Goal: Task Accomplishment & Management: Manage account settings

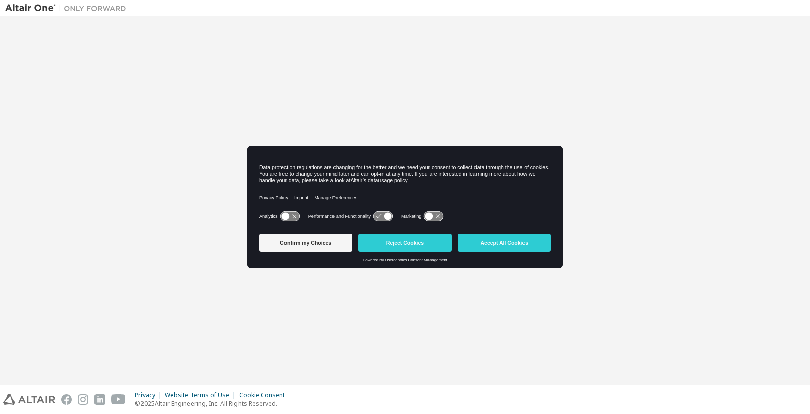
click at [382, 216] on icon at bounding box center [383, 217] width 19 height 10
click at [433, 216] on icon at bounding box center [430, 217] width 8 height 8
click at [433, 216] on icon at bounding box center [434, 217] width 19 height 10
click at [380, 217] on icon at bounding box center [383, 217] width 19 height 10
drag, startPoint x: 389, startPoint y: 215, endPoint x: 372, endPoint y: 217, distance: 17.3
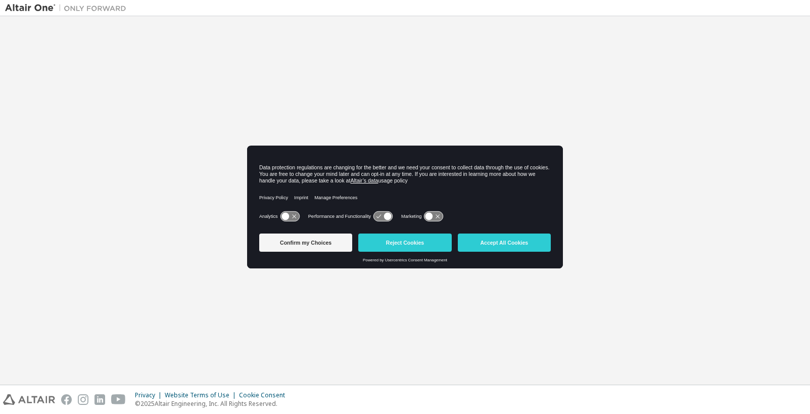
click at [372, 217] on div "Performance and Functionality" at bounding box center [350, 216] width 85 height 10
click at [283, 217] on icon at bounding box center [286, 217] width 8 height 8
click at [288, 218] on icon at bounding box center [290, 217] width 19 height 10
click at [378, 215] on icon at bounding box center [383, 217] width 19 height 10
click at [388, 217] on icon at bounding box center [388, 217] width 8 height 8
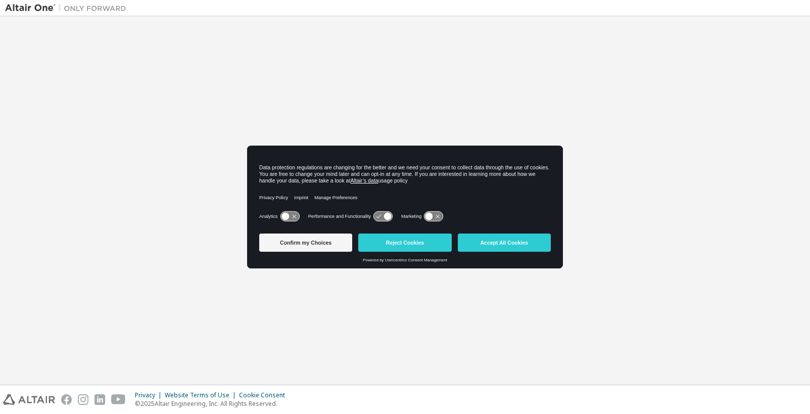
click at [388, 217] on icon at bounding box center [388, 217] width 8 height 8
click at [388, 214] on icon at bounding box center [388, 217] width 8 height 8
click at [303, 247] on button "Confirm my Choices" at bounding box center [305, 243] width 93 height 18
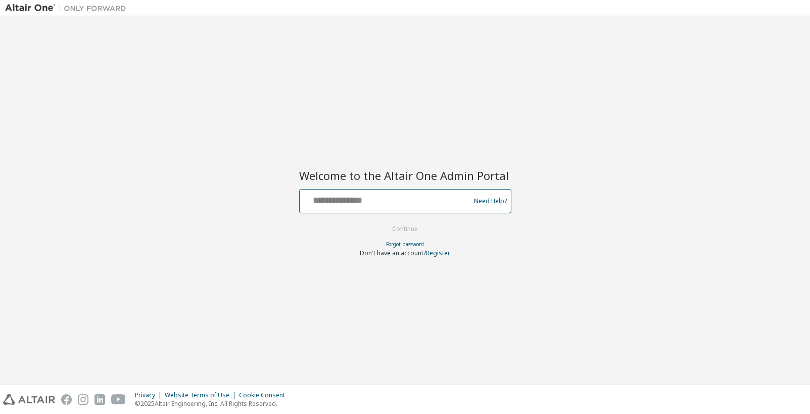
click at [336, 200] on input "text" at bounding box center [386, 199] width 165 height 15
type input "**********"
click at [401, 226] on button "Continue" at bounding box center [405, 228] width 47 height 15
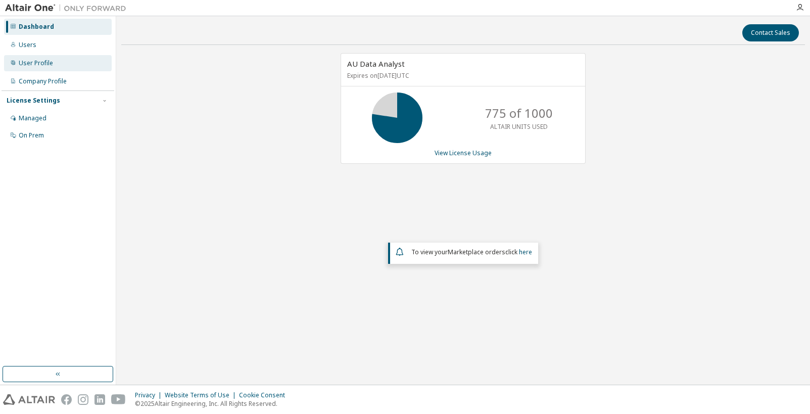
click at [38, 64] on div "User Profile" at bounding box center [36, 63] width 34 height 8
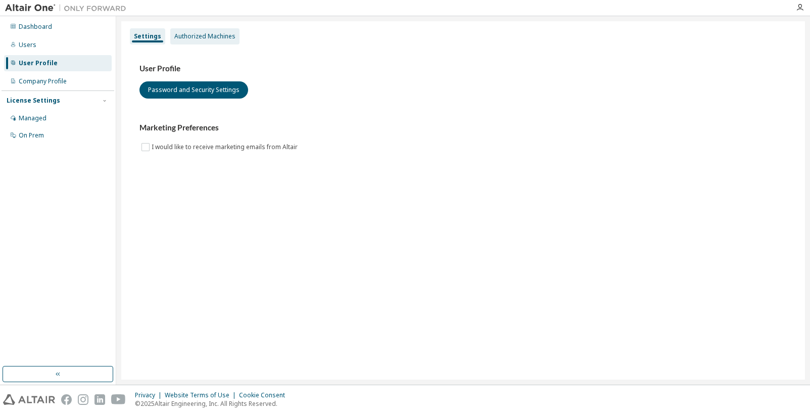
click at [193, 36] on div "Authorized Machines" at bounding box center [204, 36] width 61 height 8
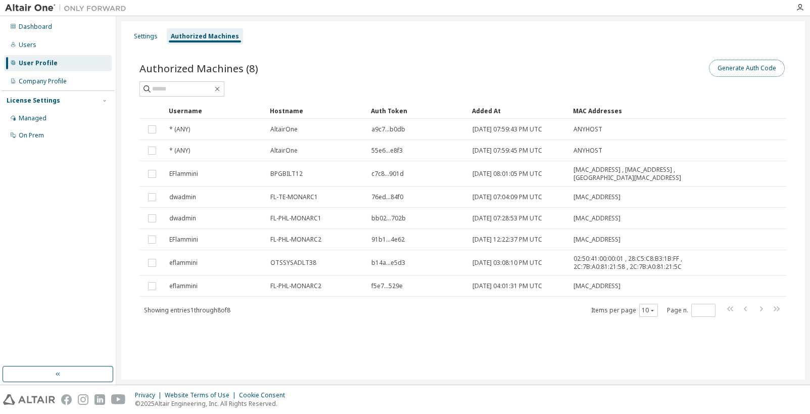
click at [746, 67] on button "Generate Auth Code" at bounding box center [747, 68] width 76 height 17
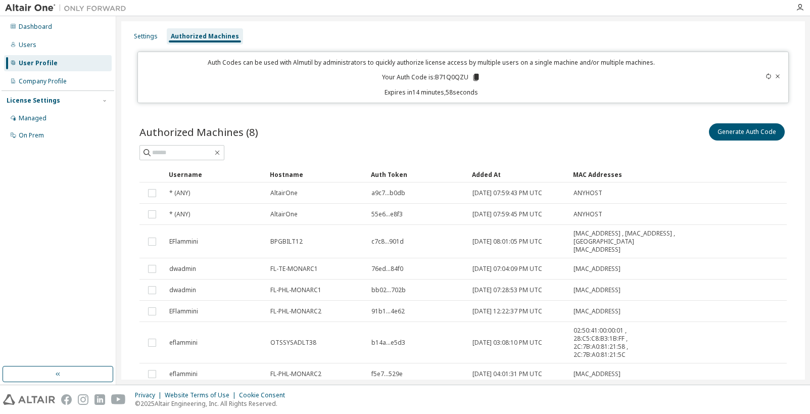
click at [473, 77] on icon at bounding box center [476, 77] width 6 height 7
click at [31, 26] on div "Dashboard" at bounding box center [35, 27] width 33 height 8
